Goal: Information Seeking & Learning: Learn about a topic

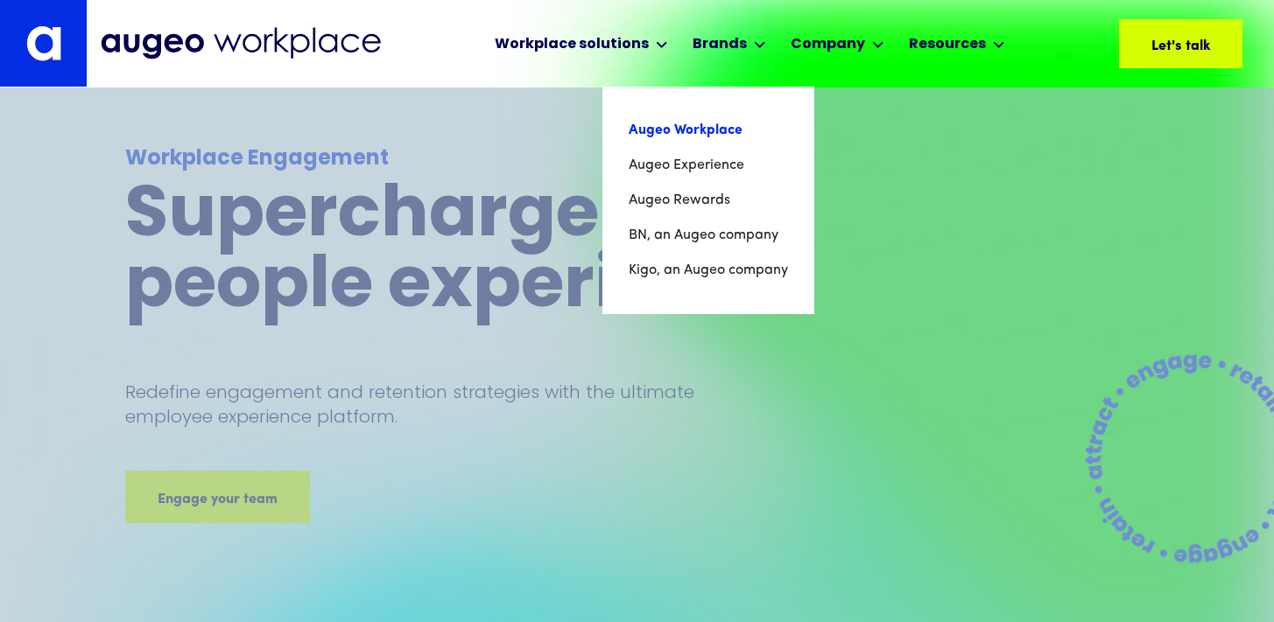
click at [704, 129] on link "Augeo Workplace" at bounding box center [708, 130] width 159 height 35
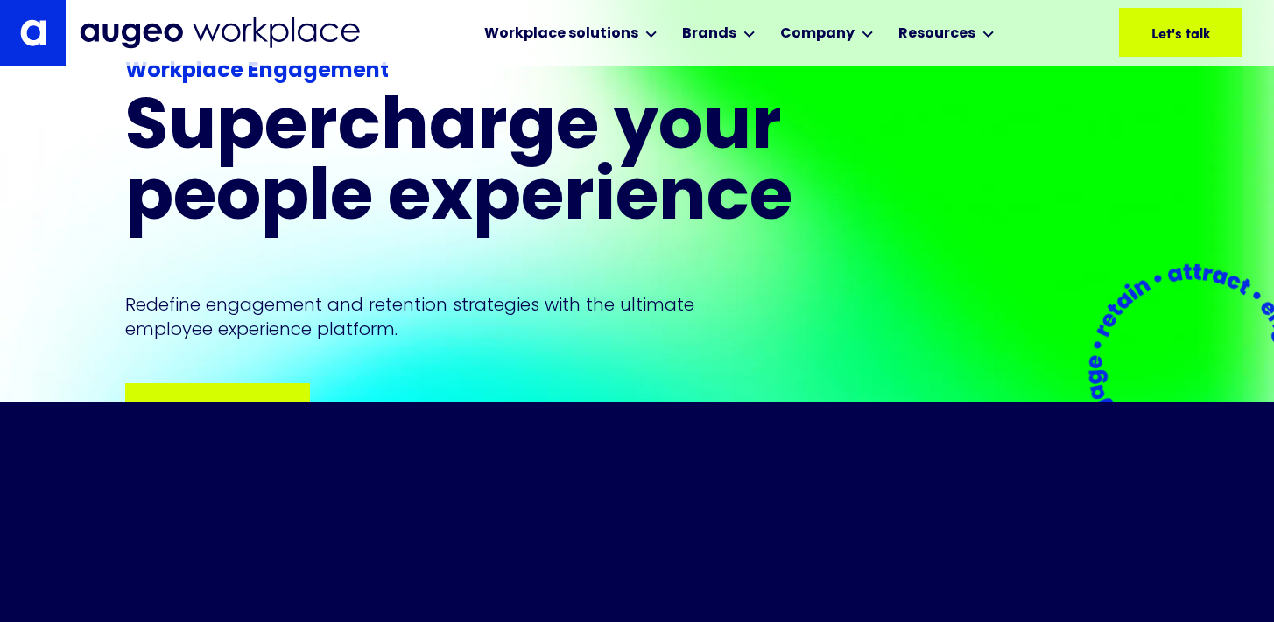
drag, startPoint x: 270, startPoint y: 418, endPoint x: 290, endPoint y: 418, distance: 19.3
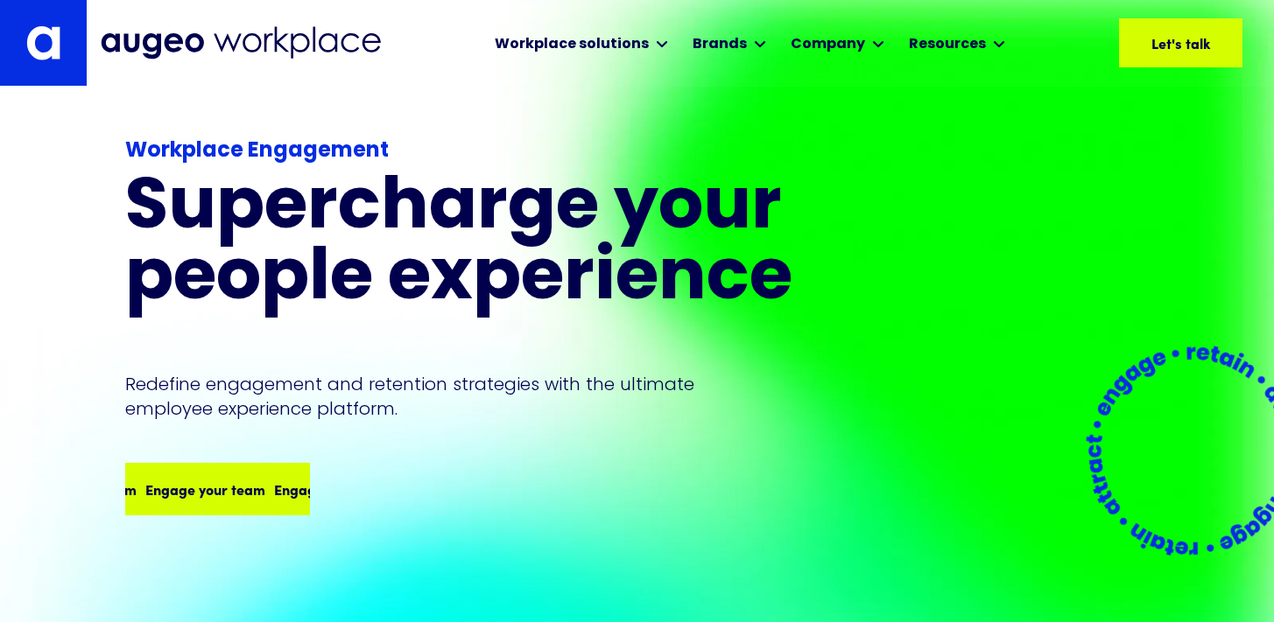
click at [179, 481] on div "Engage your team Engage your team Engage your team Engage your team" at bounding box center [269, 489] width 515 height 21
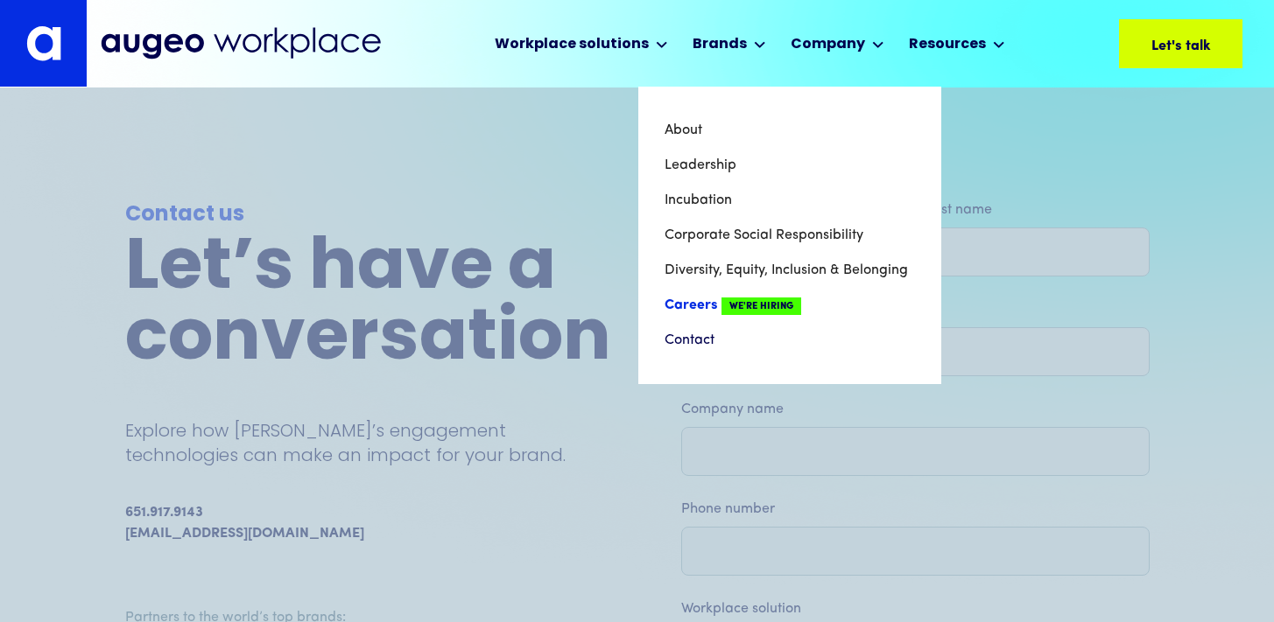
click at [692, 307] on link "Careers We're Hiring" at bounding box center [789, 305] width 250 height 35
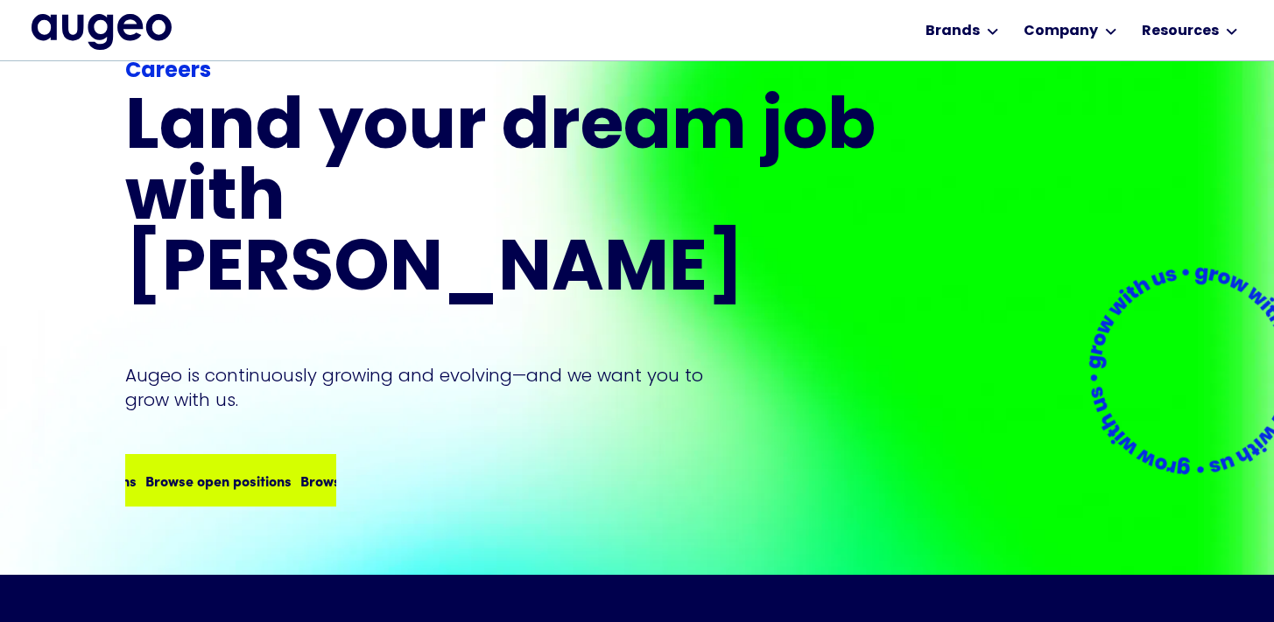
scroll to position [102, 0]
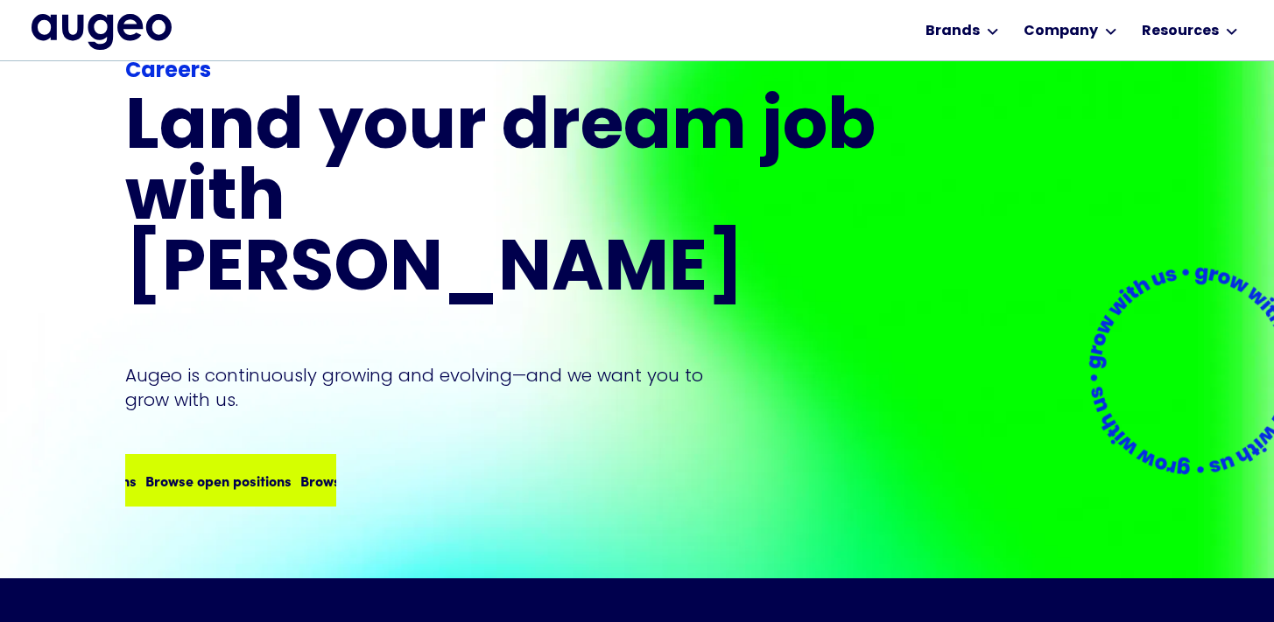
click at [228, 470] on div "Browse open positions" at bounding box center [218, 480] width 146 height 21
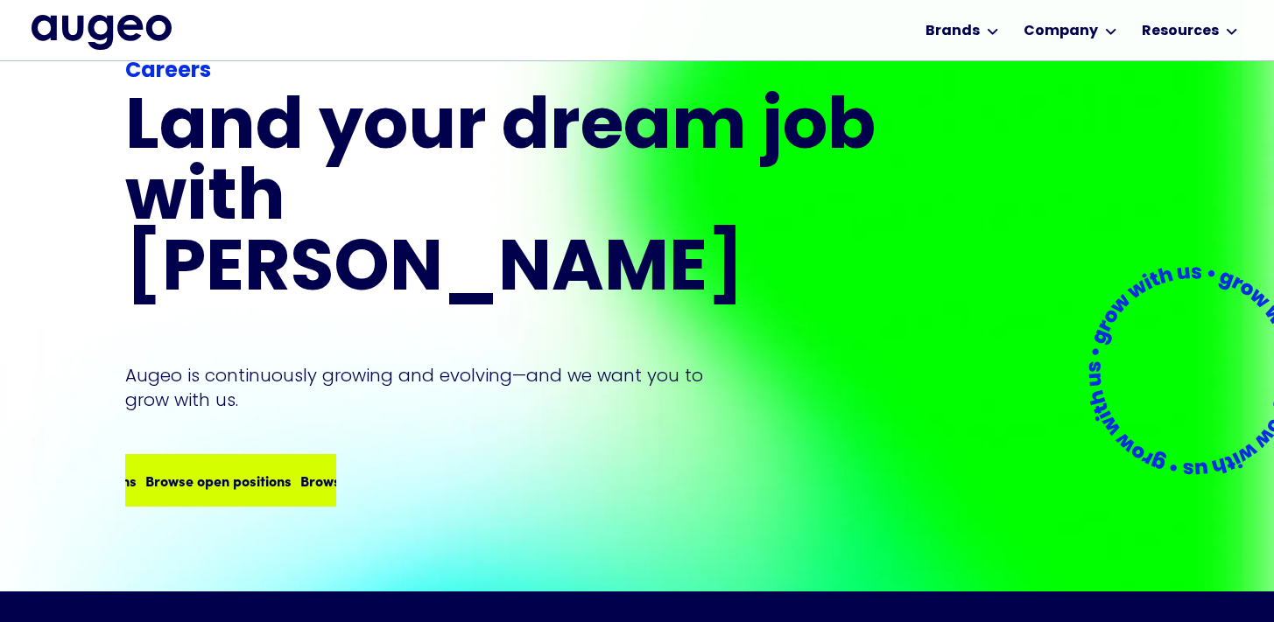
scroll to position [88, 0]
